Goal: Task Accomplishment & Management: Use online tool/utility

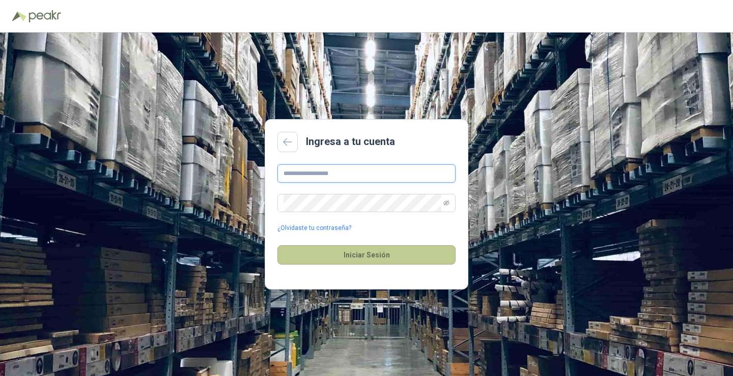
type input "**********"
click at [383, 251] on button "Iniciar Sesión" at bounding box center [367, 254] width 178 height 19
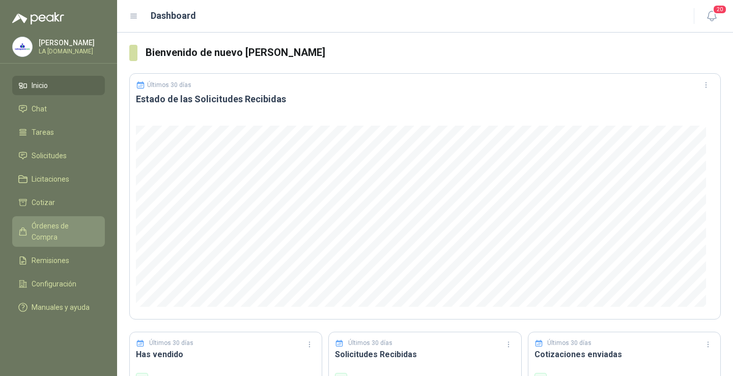
click at [70, 225] on span "Órdenes de Compra" at bounding box center [64, 231] width 64 height 22
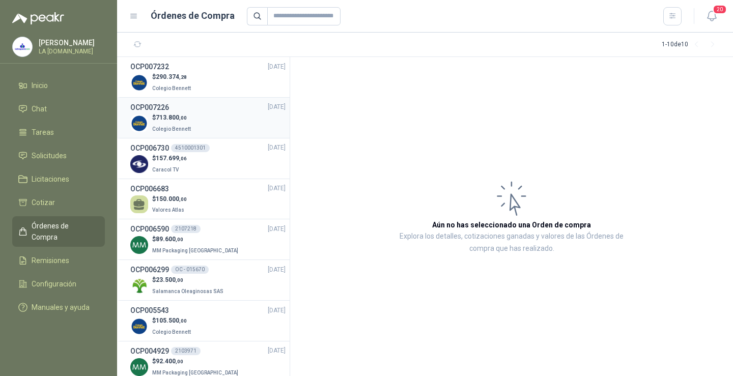
click at [197, 124] on div "$ 713.800 ,00 Colegio [PERSON_NAME]" at bounding box center [207, 123] width 155 height 21
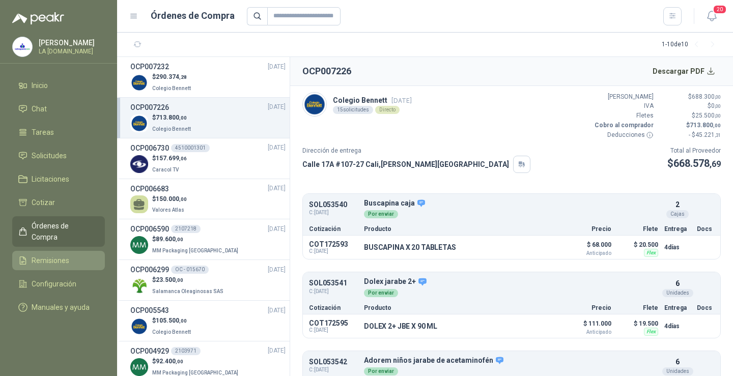
click at [53, 255] on span "Remisiones" at bounding box center [51, 260] width 38 height 11
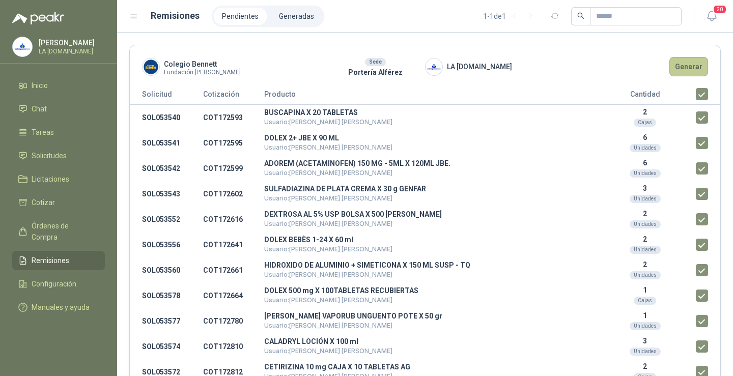
click at [686, 71] on button "Generar" at bounding box center [689, 66] width 39 height 19
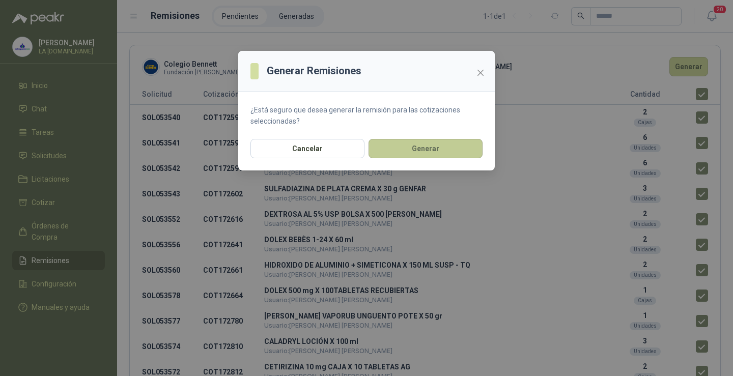
click at [441, 150] on button "Generar" at bounding box center [426, 148] width 114 height 19
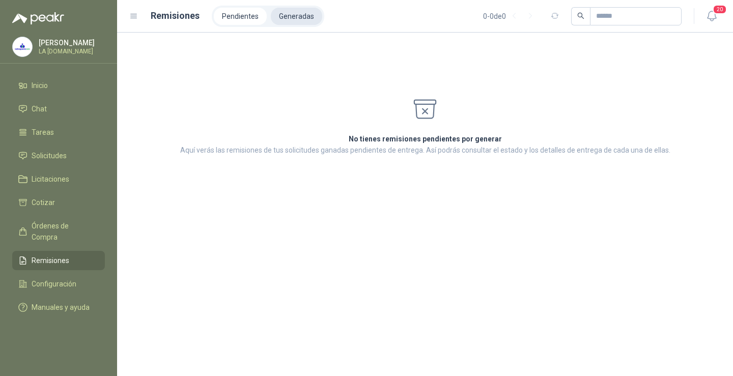
click at [305, 21] on li "Generadas" at bounding box center [296, 16] width 51 height 17
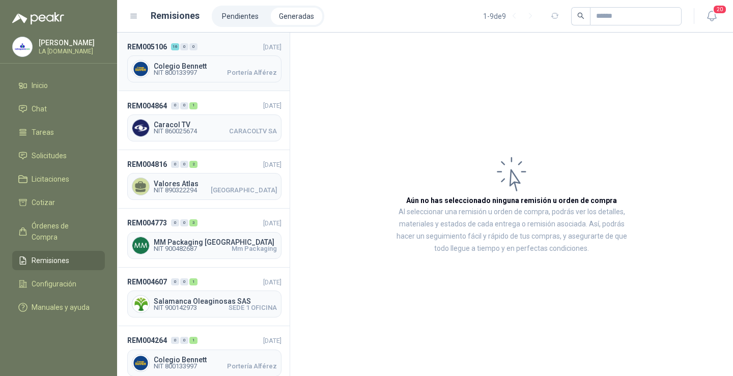
click at [230, 75] on span "Portería Alférez" at bounding box center [252, 73] width 50 height 6
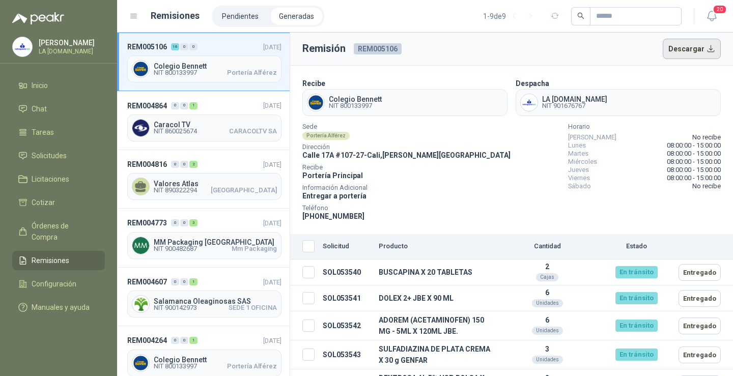
click at [671, 52] on button "Descargar" at bounding box center [692, 49] width 59 height 20
click at [229, 12] on li "Pendientes" at bounding box center [240, 16] width 53 height 17
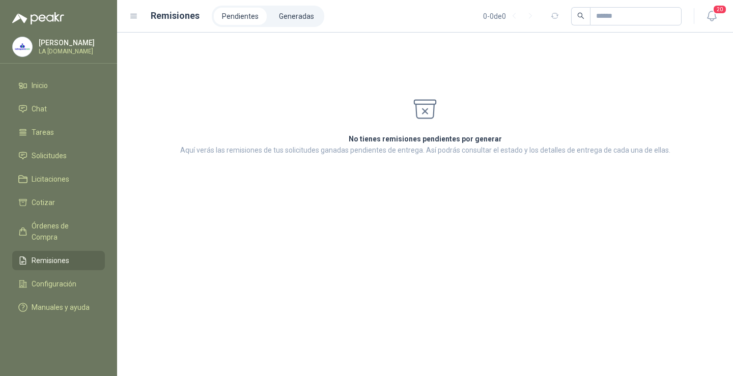
click at [231, 16] on li "Pendientes" at bounding box center [240, 16] width 53 height 17
click at [284, 15] on li "Generadas" at bounding box center [296, 16] width 51 height 17
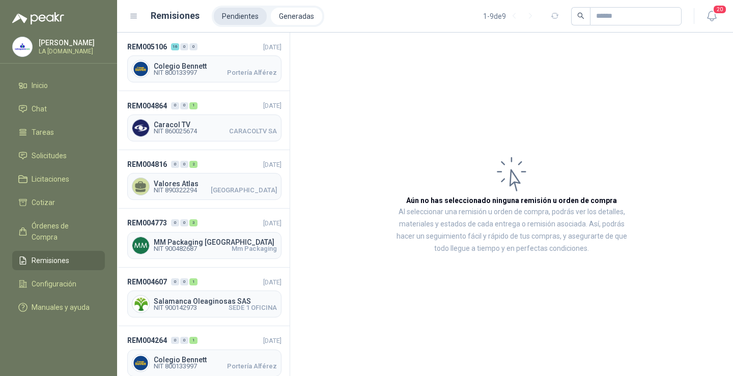
click at [240, 11] on li "Pendientes" at bounding box center [240, 16] width 53 height 17
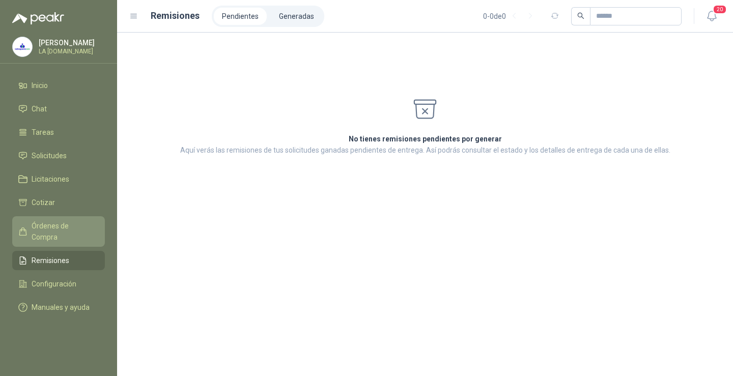
click at [87, 219] on link "Órdenes de Compra" at bounding box center [58, 231] width 93 height 31
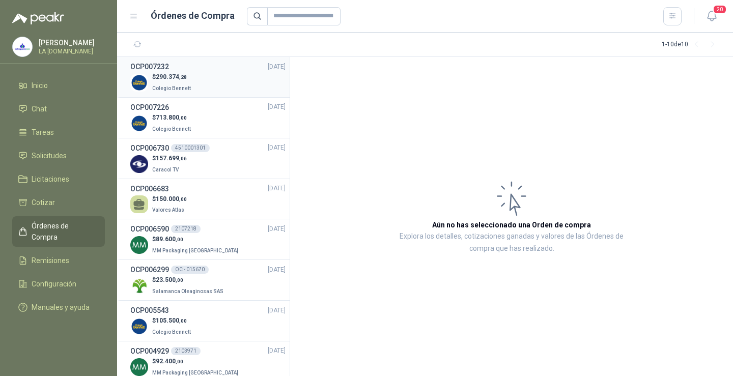
click at [197, 78] on div "$ 290.374 ,28 Colegio [PERSON_NAME]" at bounding box center [207, 82] width 155 height 21
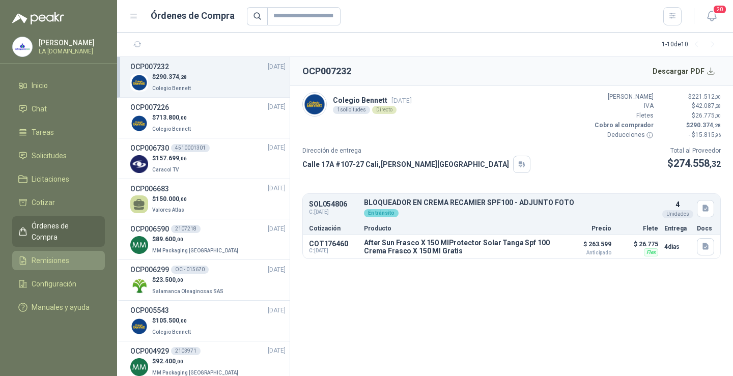
click at [61, 255] on span "Remisiones" at bounding box center [51, 260] width 38 height 11
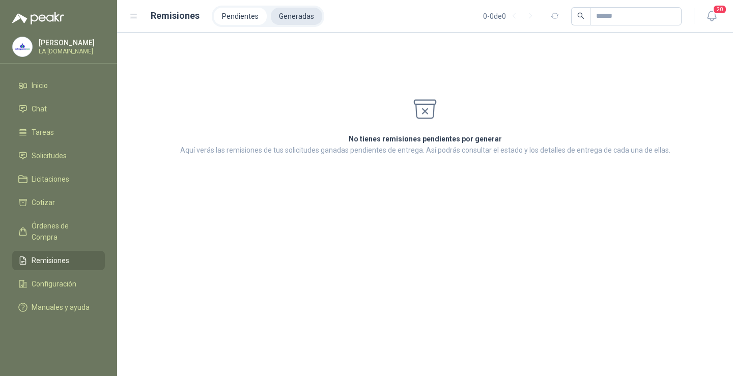
click at [292, 15] on li "Generadas" at bounding box center [296, 16] width 51 height 17
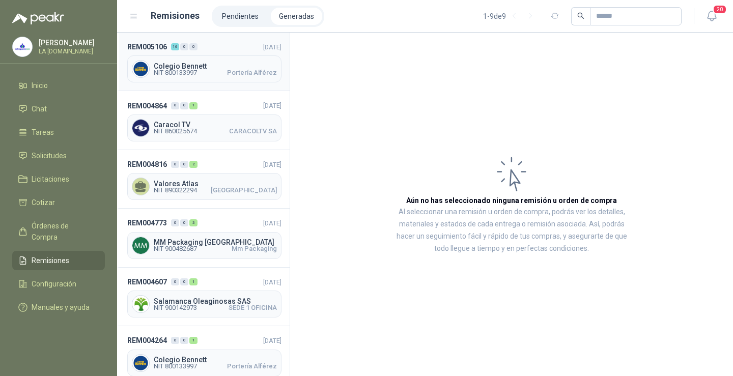
click at [208, 66] on span "Colegio Bennett" at bounding box center [215, 66] width 123 height 7
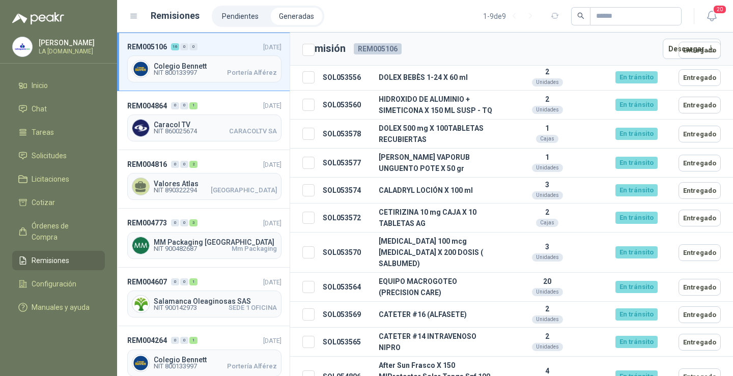
scroll to position [354, 0]
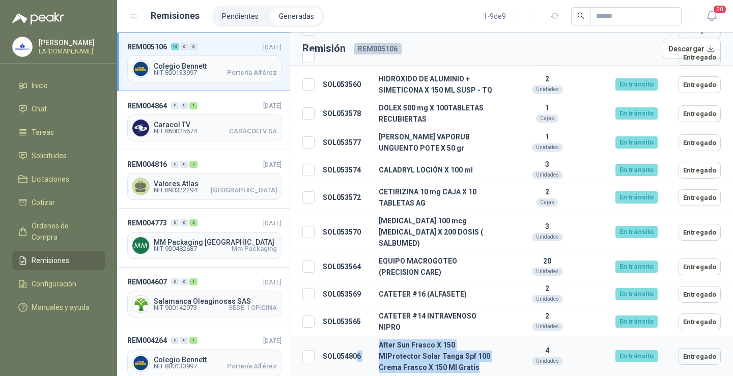
drag, startPoint x: 357, startPoint y: 343, endPoint x: 485, endPoint y: 373, distance: 131.8
click at [485, 373] on tr "SOL054806 After Sun [PERSON_NAME] X 150 MlProtector Solar Tanga Spf 100 Crema […" at bounding box center [511, 357] width 443 height 40
click at [445, 365] on td "After Sun Frasco X 150 MlProtector Solar Tanga Spf 100 Crema Frasco X 150 Ml Gr…" at bounding box center [436, 357] width 122 height 40
click at [51, 162] on link "Solicitudes" at bounding box center [58, 155] width 93 height 19
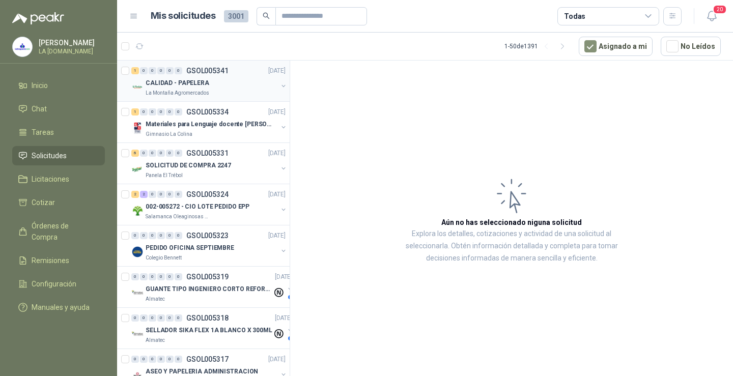
click at [230, 87] on div "CALIDAD - PAPELERA" at bounding box center [212, 83] width 132 height 12
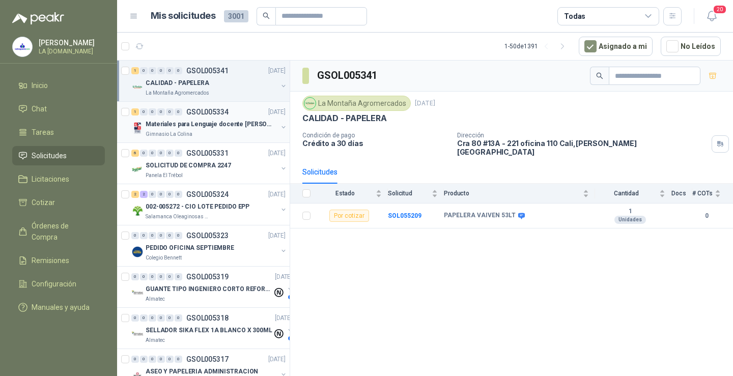
click at [187, 118] on div "Materiales para Lenguaje docente [PERSON_NAME]" at bounding box center [212, 124] width 132 height 12
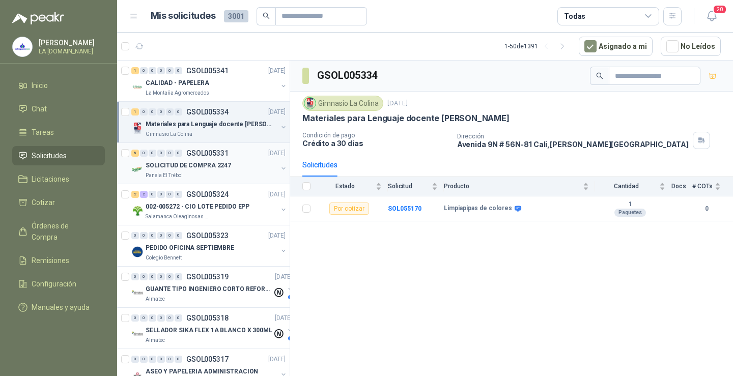
click at [221, 161] on p "SOLICITUD DE COMPRA 2247" at bounding box center [189, 166] width 86 height 10
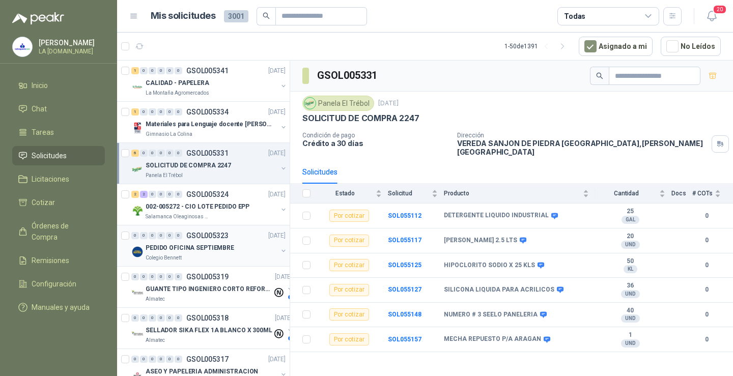
click at [214, 250] on p "PEDIDO OFICINA SEPTIEMBRE" at bounding box center [190, 248] width 89 height 10
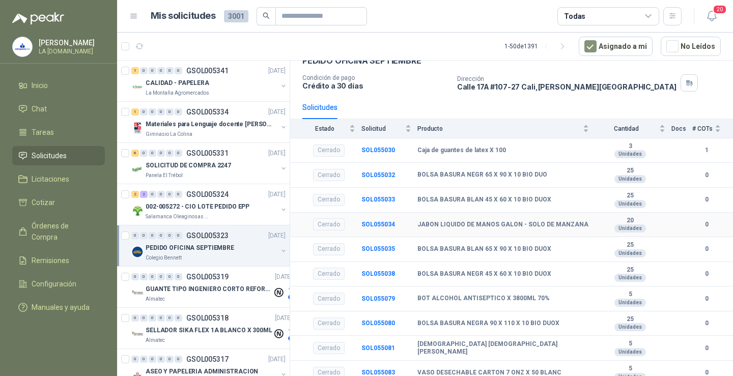
scroll to position [64, 0]
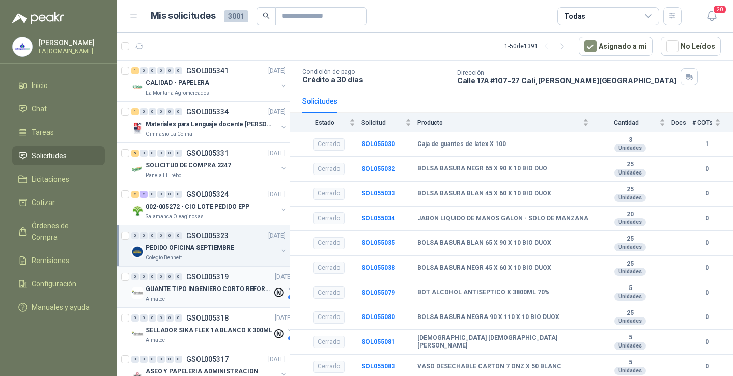
click at [182, 288] on p "GUANTE TIPO INGENIERO CORTO REFORZADO" at bounding box center [209, 290] width 127 height 10
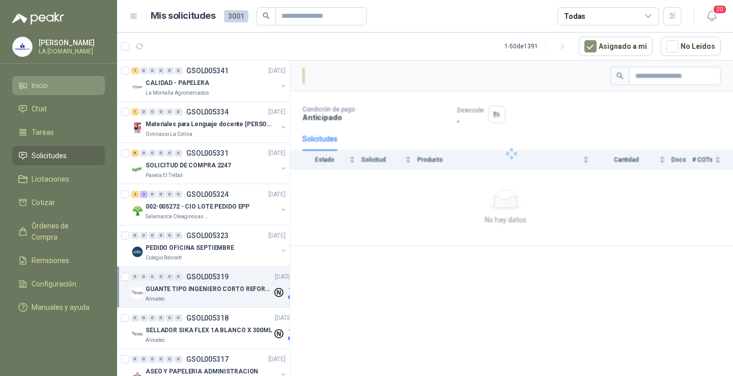
click at [40, 89] on span "Inicio" at bounding box center [40, 85] width 16 height 11
